Goal: Transaction & Acquisition: Purchase product/service

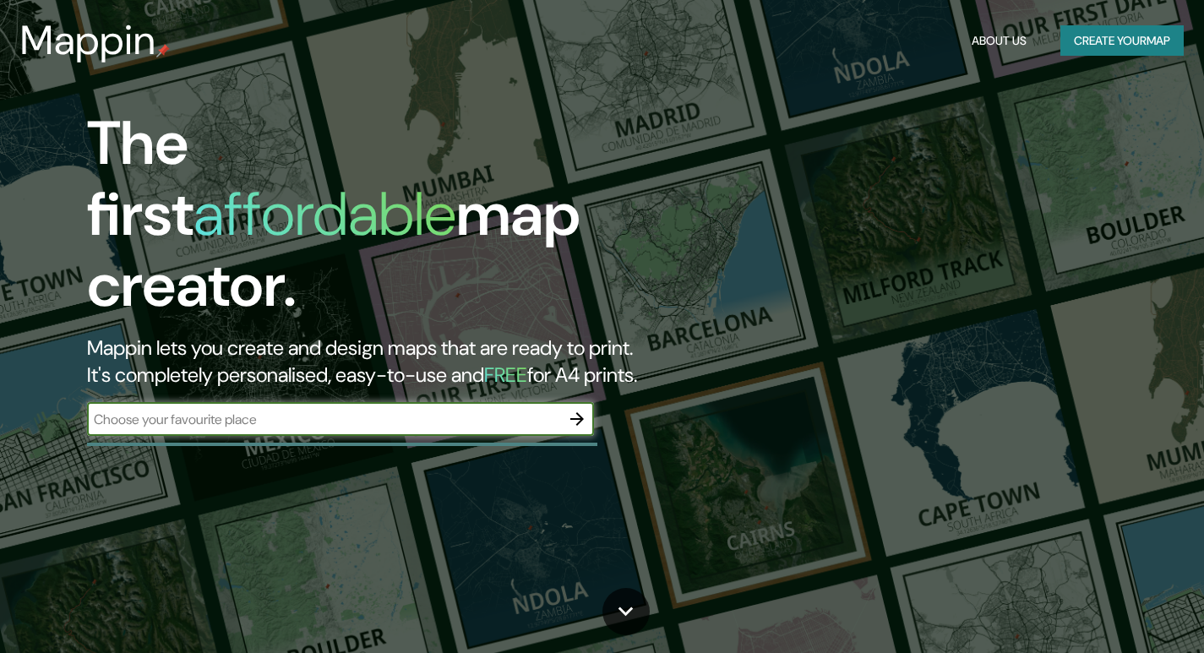
click at [226, 410] on input "text" at bounding box center [323, 419] width 473 height 19
click at [217, 410] on input "text" at bounding box center [323, 419] width 473 height 19
type input "[GEOGRAPHIC_DATA][PERSON_NAME]"
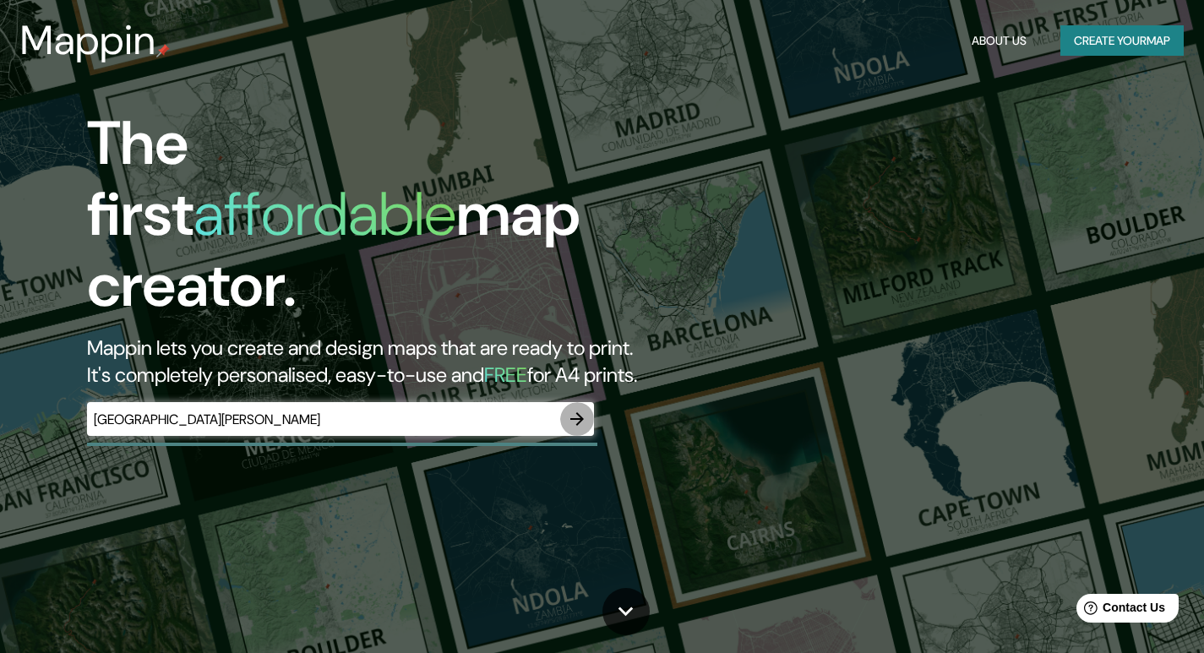
click at [575, 409] on icon "button" at bounding box center [577, 419] width 20 height 20
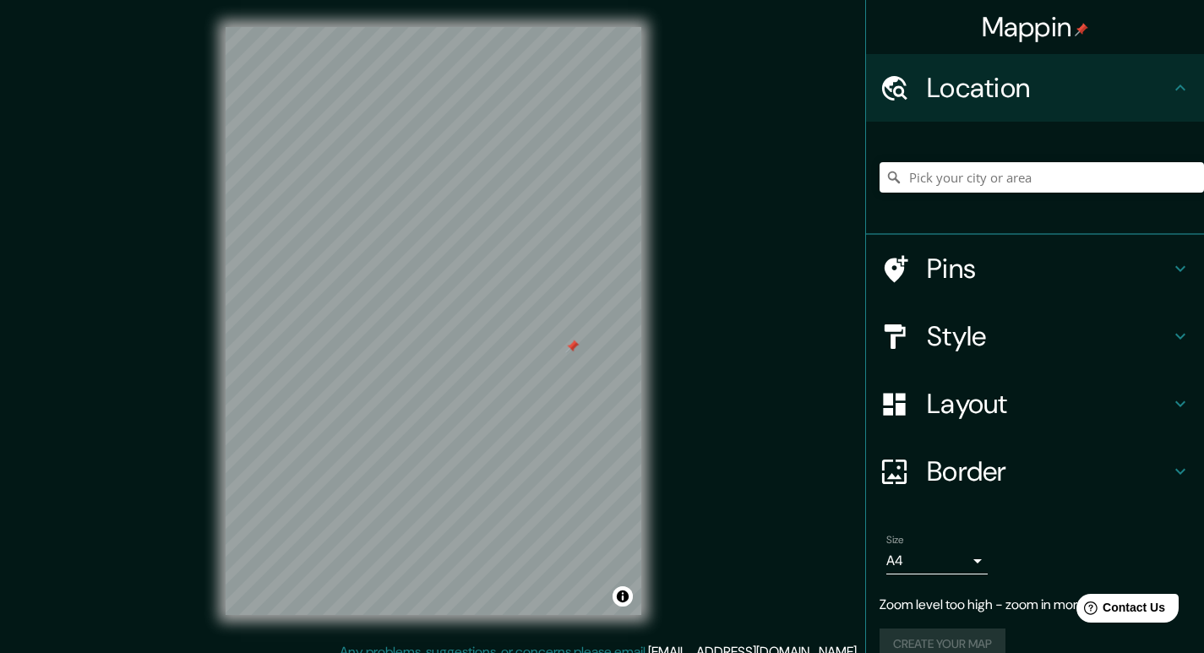
click at [565, 353] on div at bounding box center [572, 347] width 14 height 14
click at [956, 173] on input "Pick your city or area" at bounding box center [1042, 177] width 324 height 30
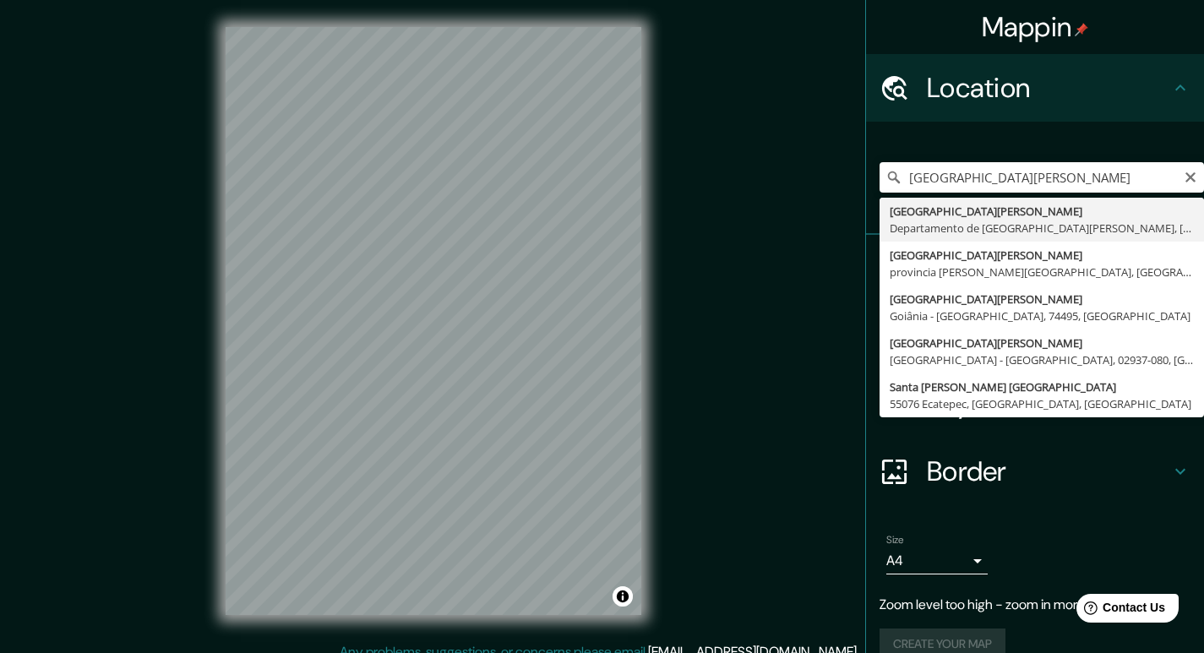
type input "[GEOGRAPHIC_DATA][PERSON_NAME], [GEOGRAPHIC_DATA][PERSON_NAME], [GEOGRAPHIC_DAT…"
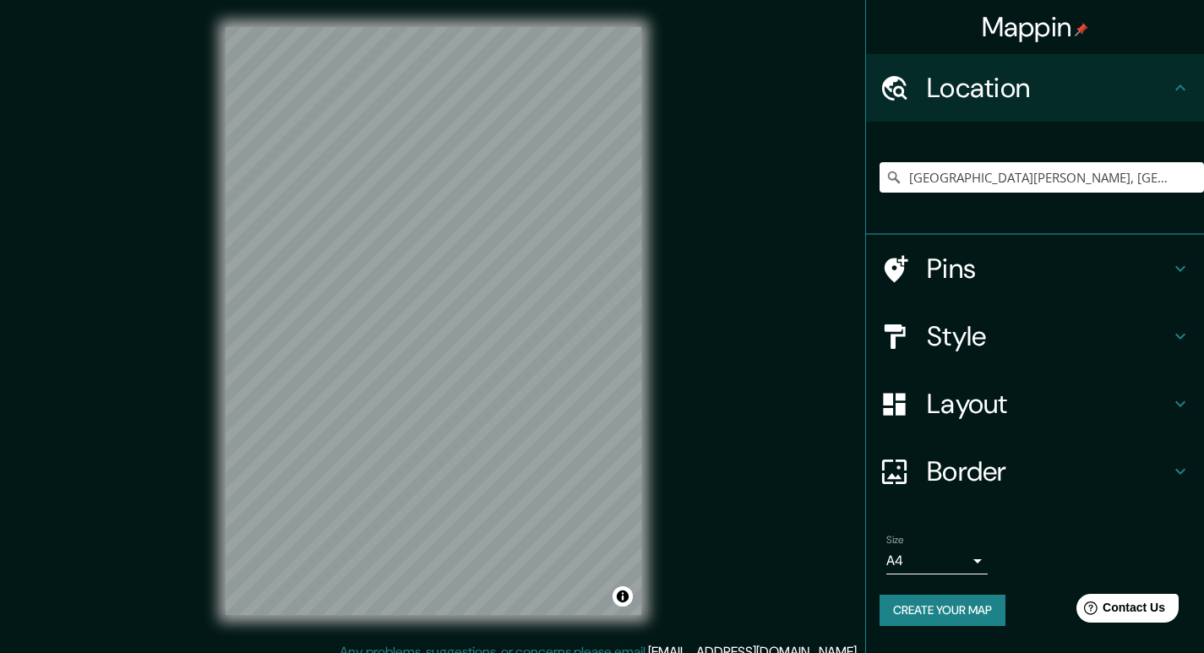
click at [641, 322] on div "© Mapbox © OpenStreetMap Improve this map" at bounding box center [434, 321] width 470 height 642
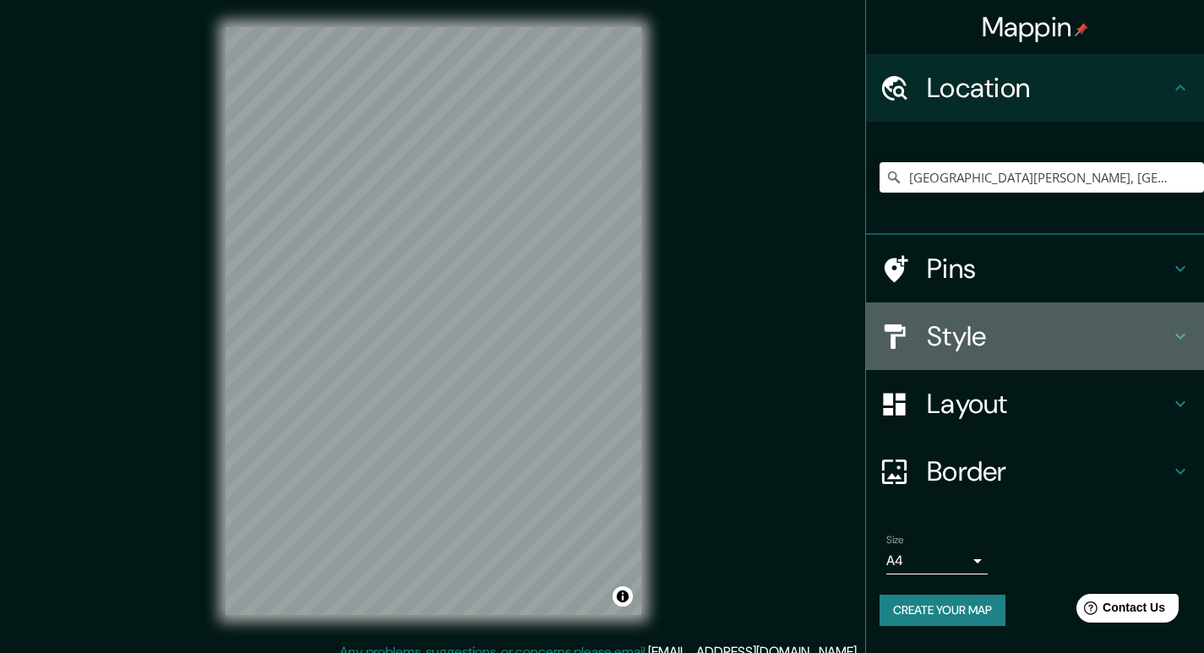
click at [1176, 336] on icon at bounding box center [1180, 336] width 20 height 20
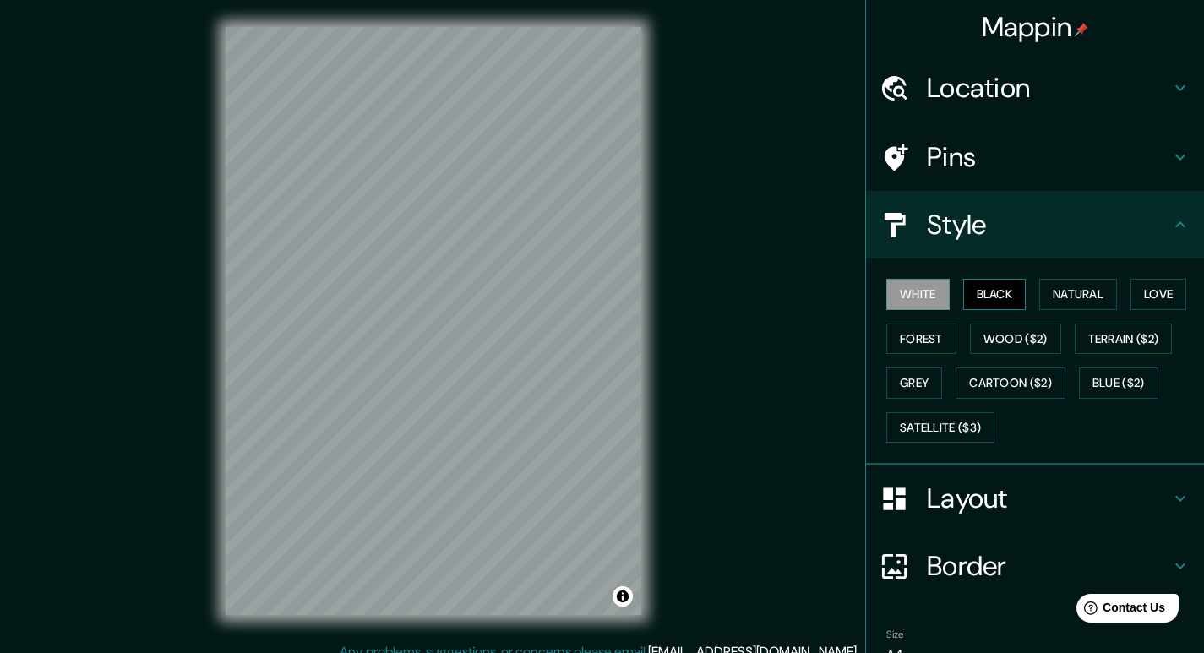
click at [999, 289] on button "Black" at bounding box center [994, 294] width 63 height 31
click at [918, 289] on button "White" at bounding box center [917, 294] width 63 height 31
click at [1043, 295] on button "Natural" at bounding box center [1078, 294] width 78 height 31
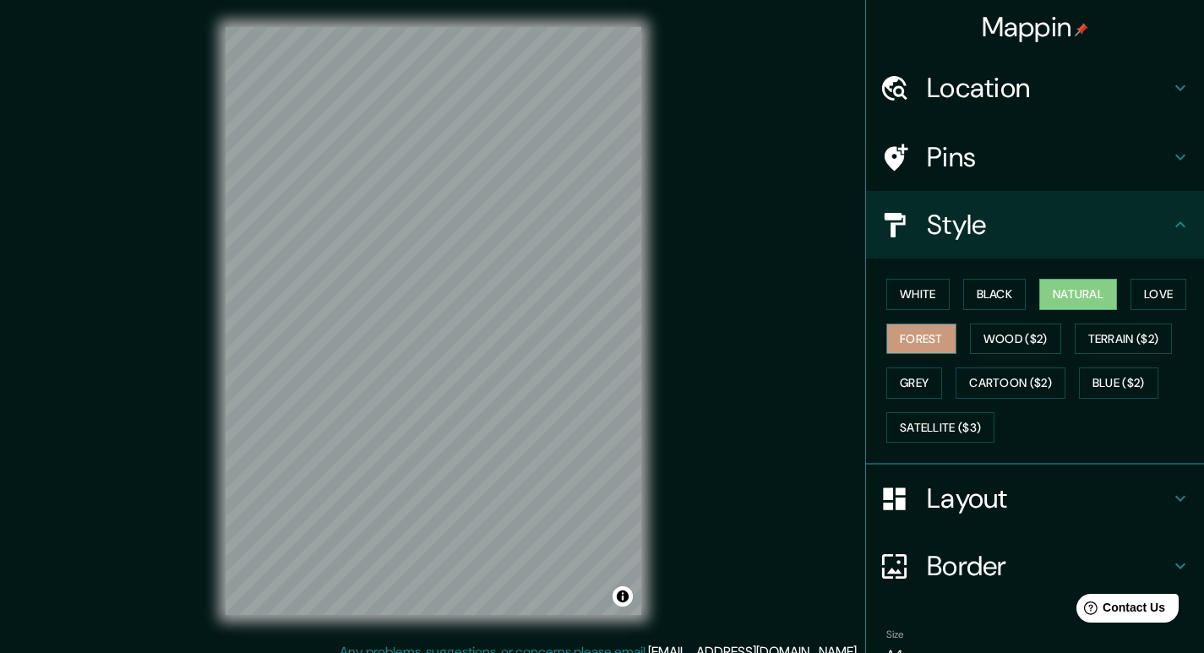
click at [909, 335] on button "Forest" at bounding box center [921, 339] width 70 height 31
click at [1007, 349] on button "Wood ($2)" at bounding box center [1015, 339] width 91 height 31
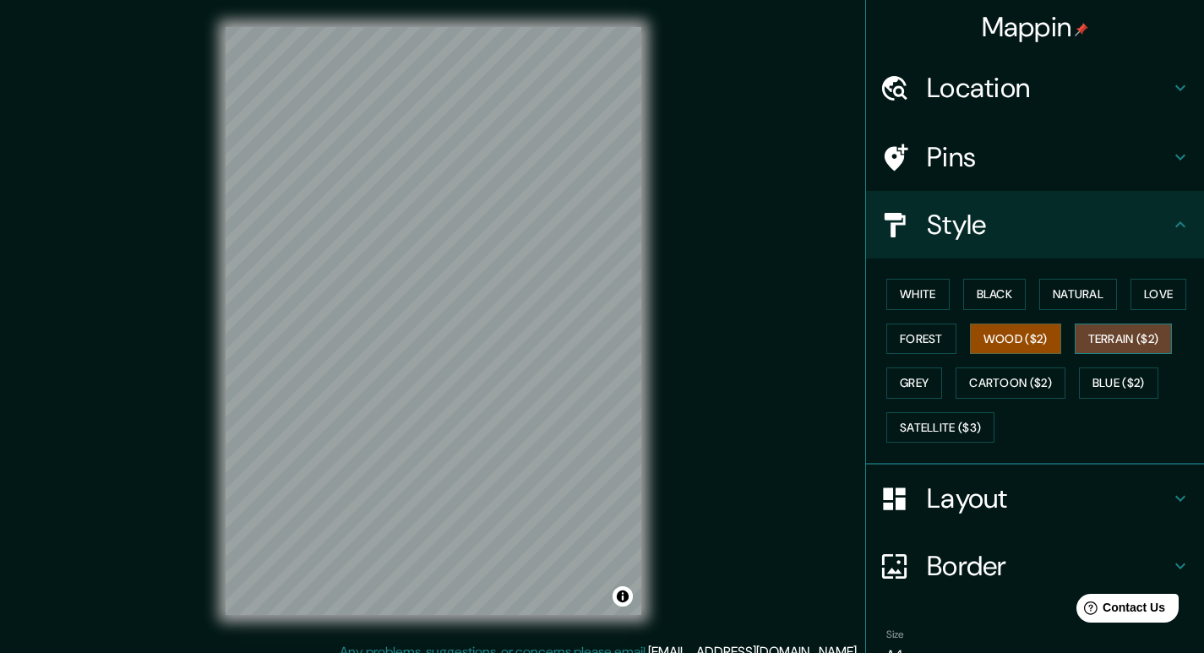
click at [1091, 338] on button "Terrain ($2)" at bounding box center [1124, 339] width 98 height 31
click at [917, 380] on button "Grey" at bounding box center [914, 383] width 56 height 31
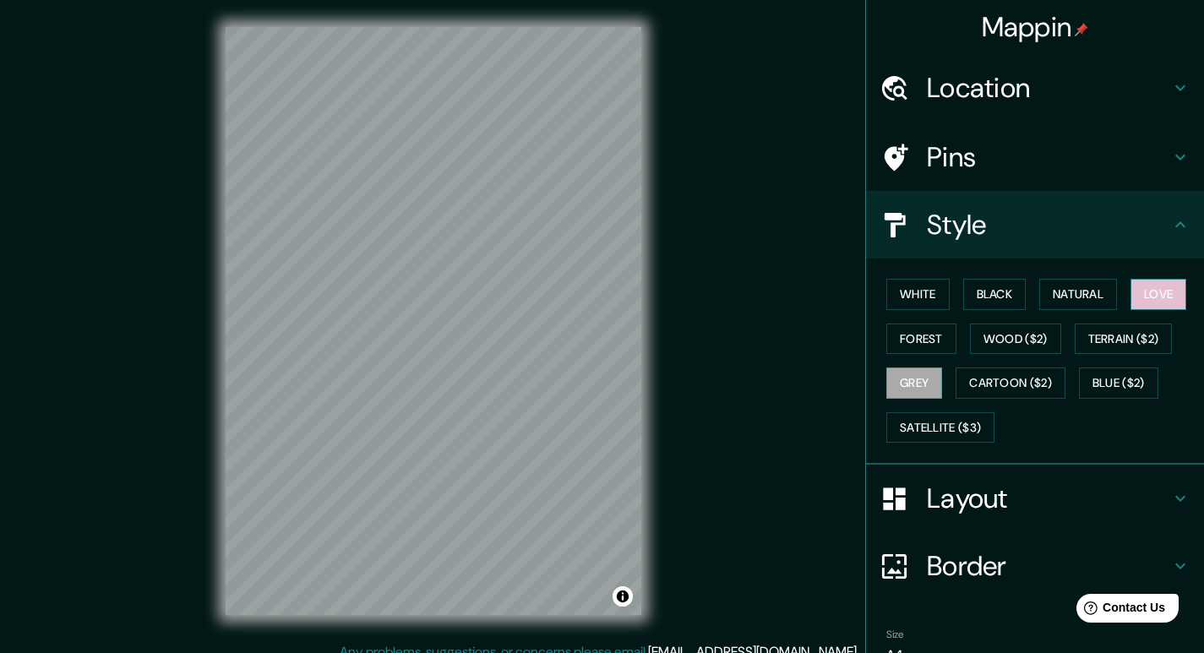
click at [1138, 299] on button "Love" at bounding box center [1158, 294] width 56 height 31
click at [1070, 300] on button "Natural" at bounding box center [1078, 294] width 78 height 31
click at [1058, 504] on h4 "Layout" at bounding box center [1048, 499] width 243 height 34
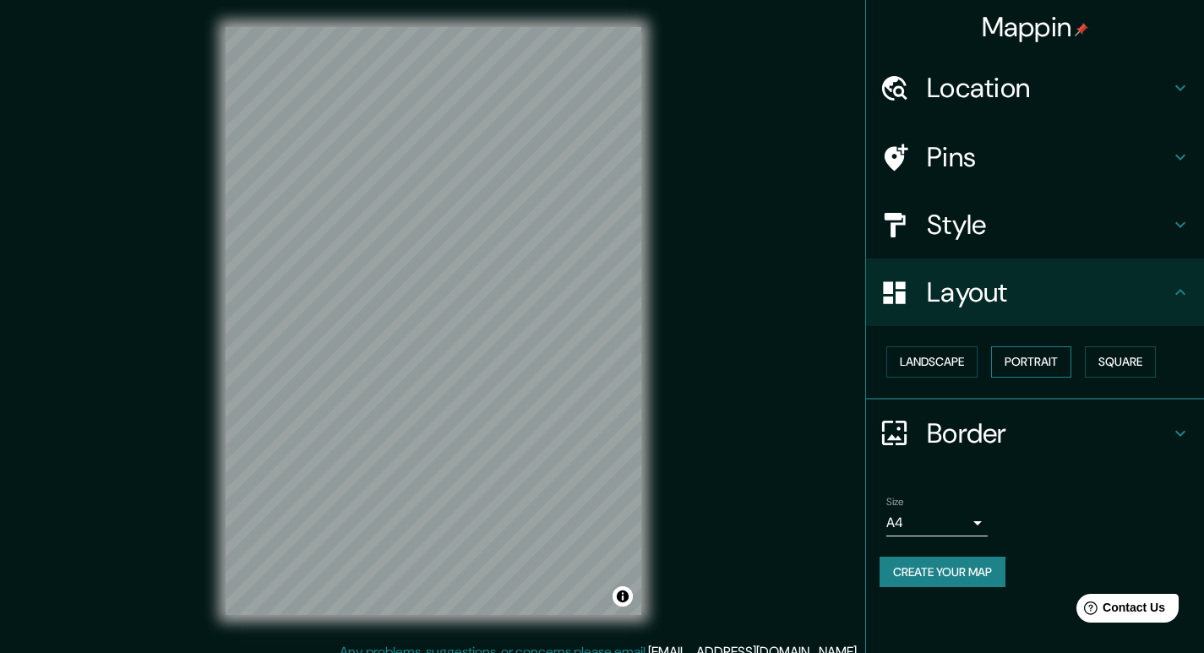
click at [1021, 362] on button "Portrait" at bounding box center [1031, 361] width 80 height 31
click at [957, 362] on button "Landscape" at bounding box center [931, 361] width 91 height 31
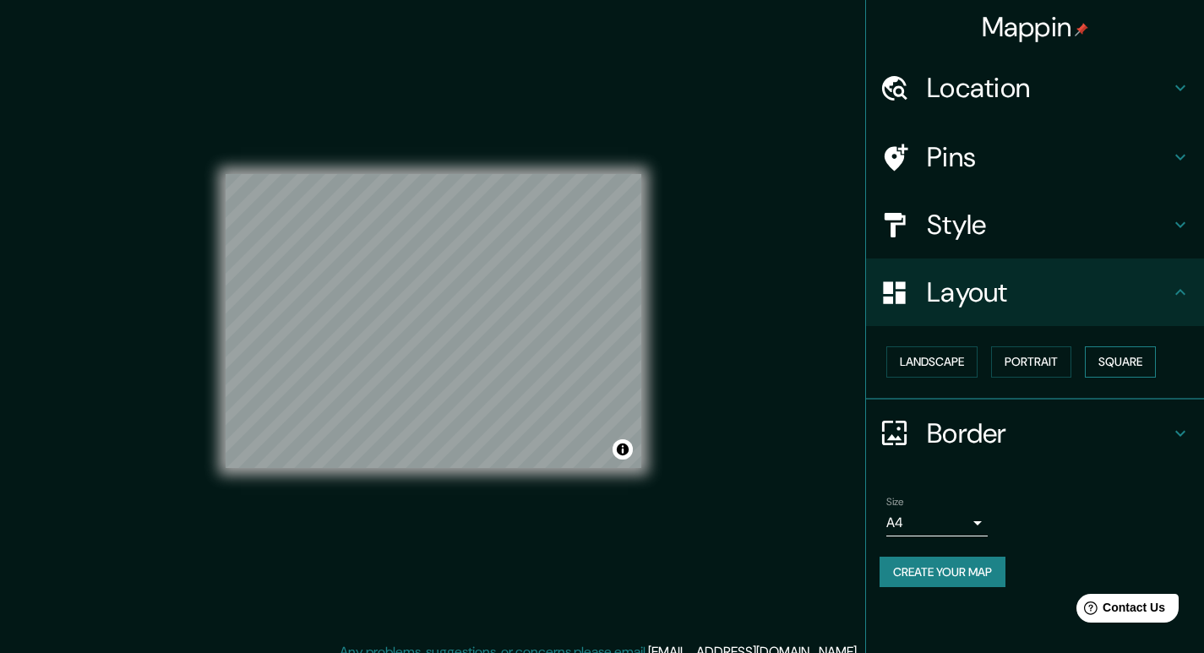
click at [1143, 366] on button "Square" at bounding box center [1120, 361] width 71 height 31
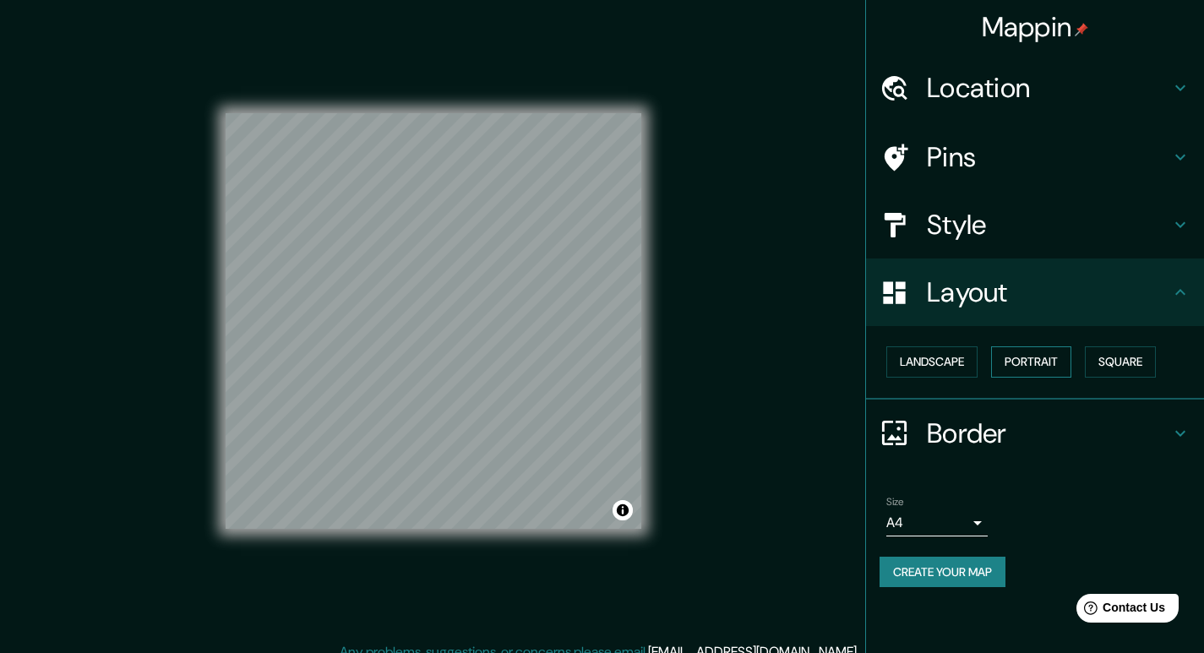
click at [1042, 362] on button "Portrait" at bounding box center [1031, 361] width 80 height 31
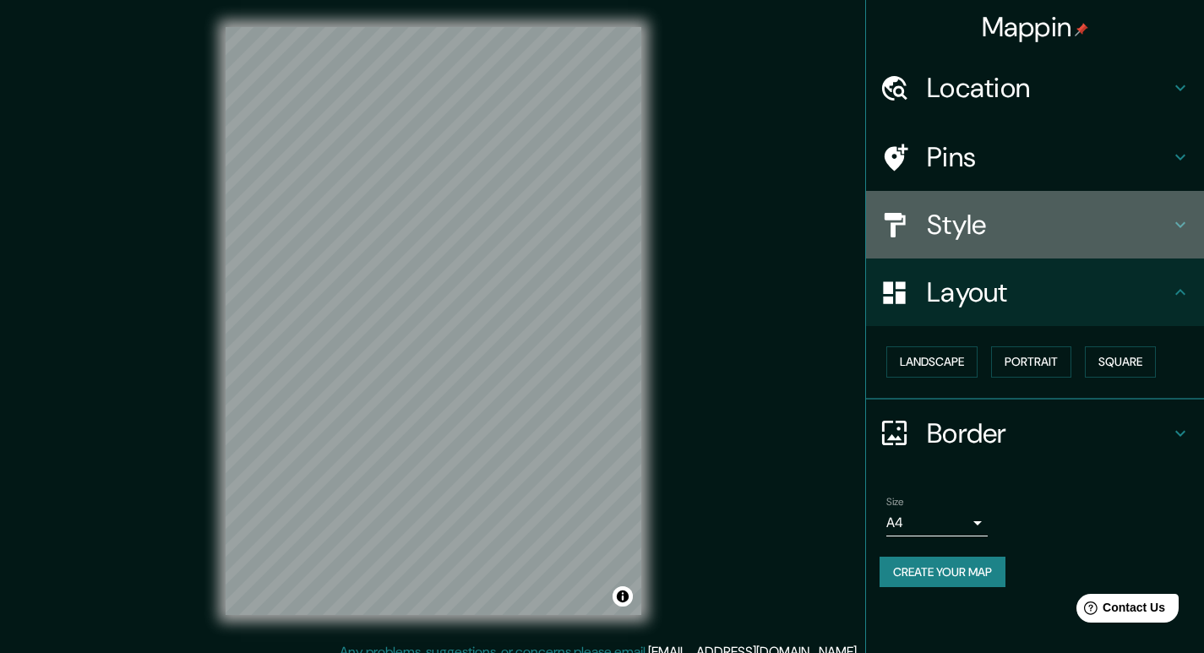
click at [1059, 221] on h4 "Style" at bounding box center [1048, 225] width 243 height 34
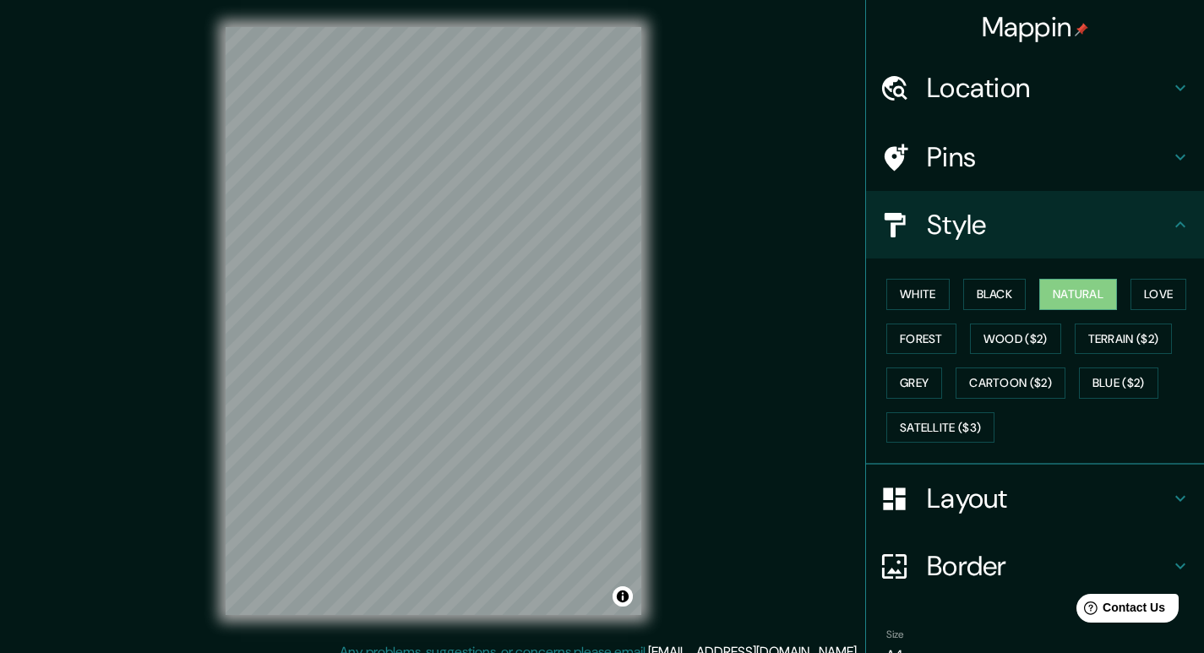
click at [1035, 218] on h4 "Style" at bounding box center [1048, 225] width 243 height 34
click at [1182, 232] on div "Style" at bounding box center [1035, 225] width 338 height 68
click at [1170, 230] on icon at bounding box center [1180, 225] width 20 height 20
click at [1081, 561] on h4 "Border" at bounding box center [1048, 566] width 243 height 34
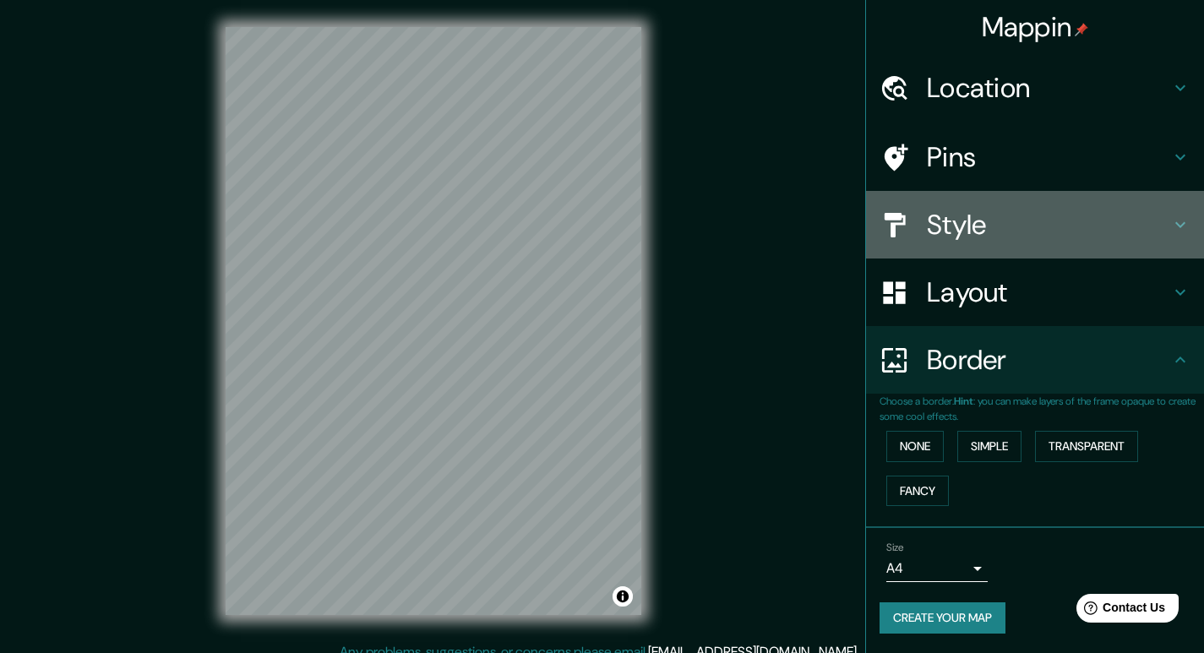
click at [1077, 233] on h4 "Style" at bounding box center [1048, 225] width 243 height 34
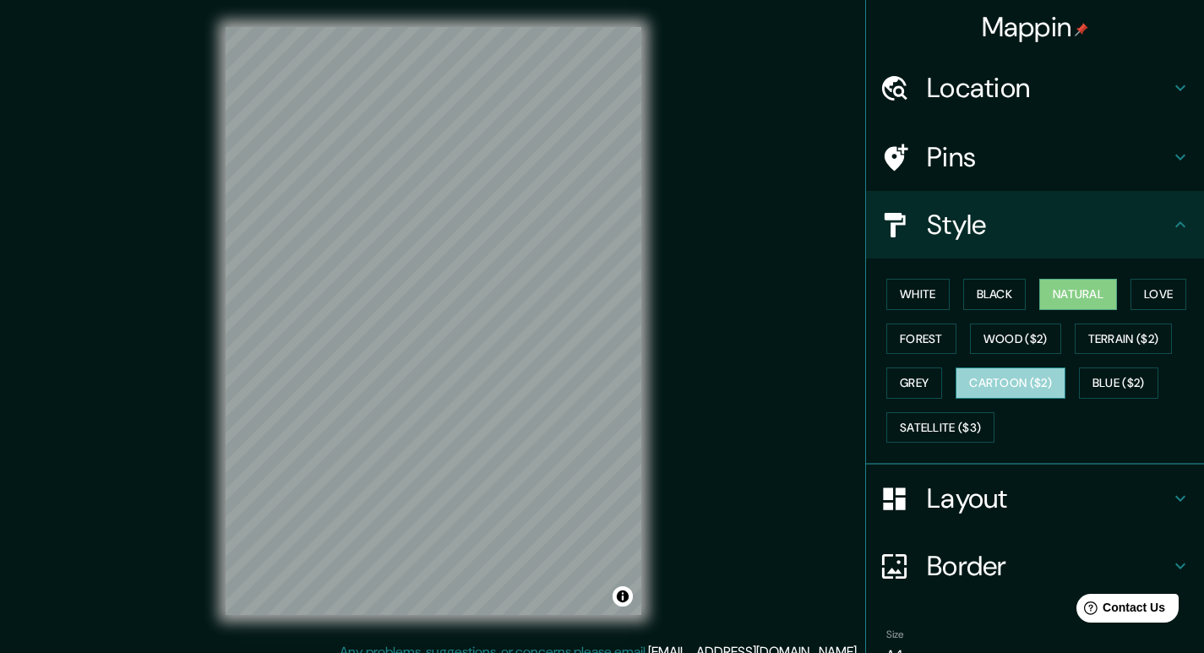
click at [1026, 382] on button "Cartoon ($2)" at bounding box center [1011, 383] width 110 height 31
click at [195, 50] on div "Mappin Location [GEOGRAPHIC_DATA][PERSON_NAME], [GEOGRAPHIC_DATA][PERSON_NAME],…" at bounding box center [602, 334] width 1204 height 669
